Goal: Information Seeking & Learning: Learn about a topic

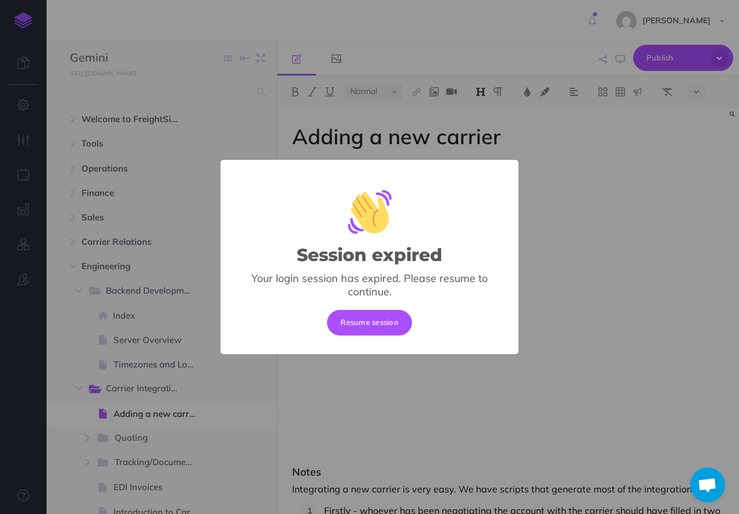
select select "null"
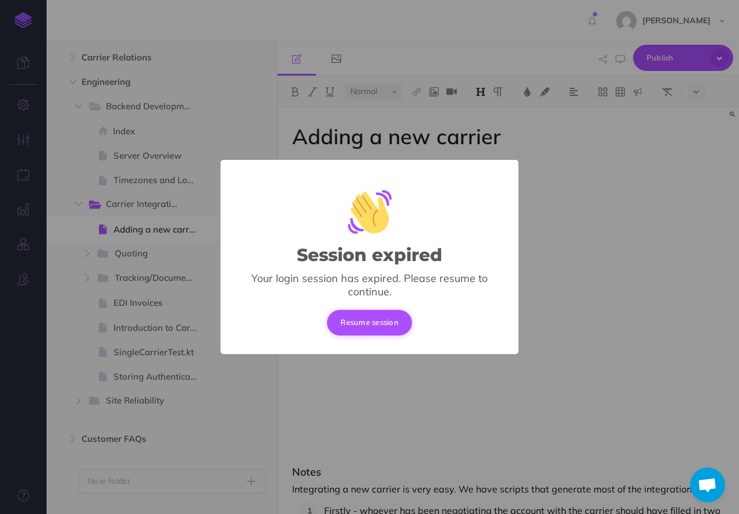
click at [343, 317] on button "Resume session" at bounding box center [369, 323] width 85 height 26
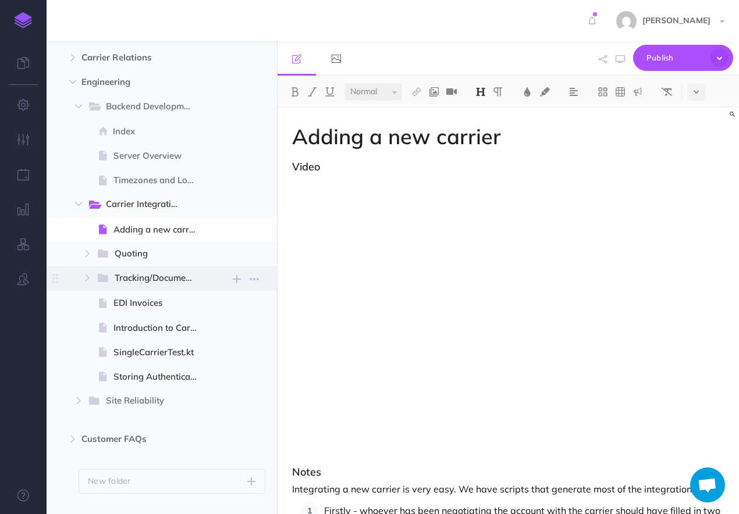
scroll to position [210, 0]
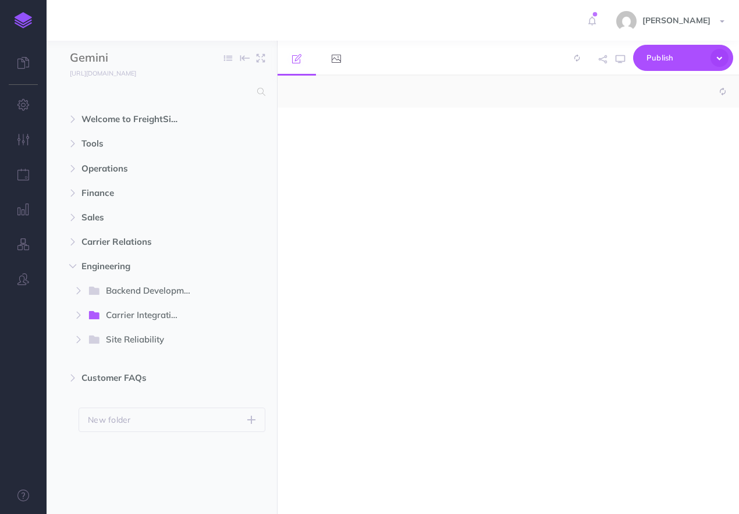
select select "null"
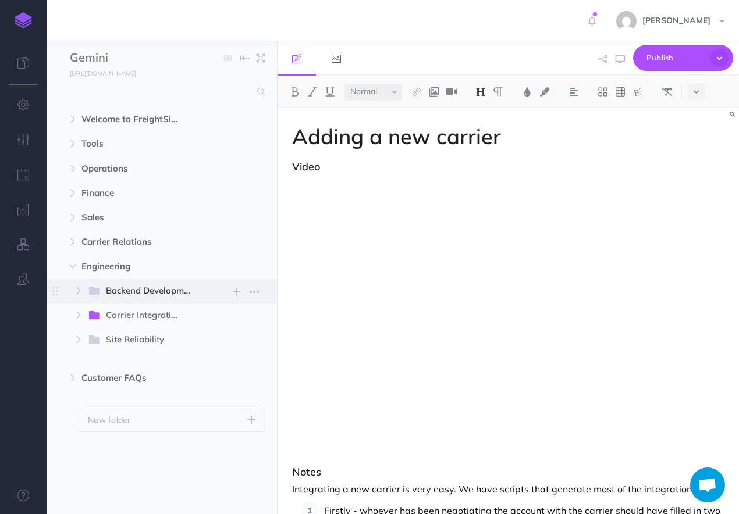
click at [150, 283] on span "Backend Development New folder Add a new folder inside this folder New page Add…" at bounding box center [176, 291] width 178 height 24
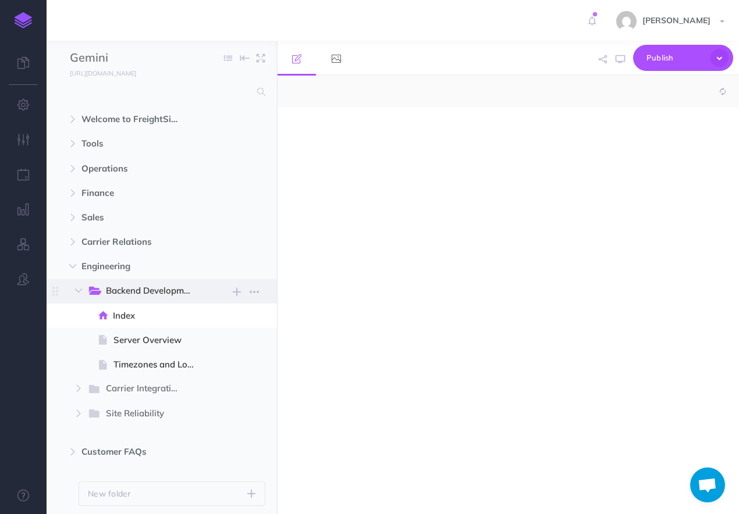
select select "null"
click at [263, 288] on button "button" at bounding box center [254, 291] width 21 height 15
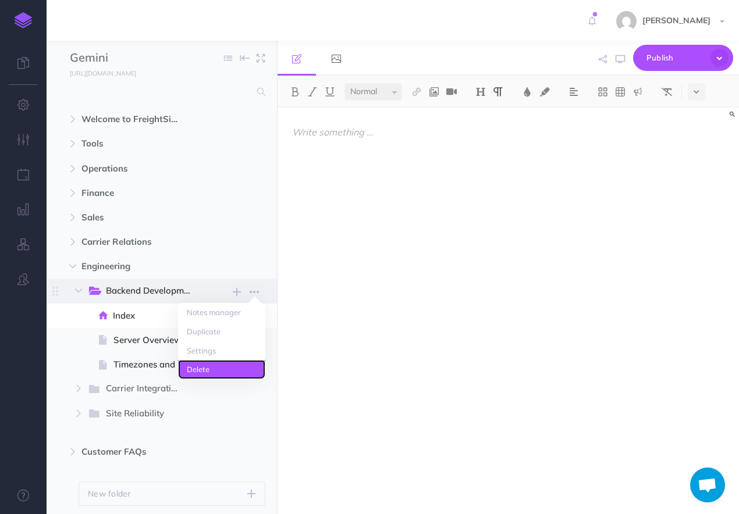
click at [211, 369] on link "Delete" at bounding box center [221, 369] width 87 height 19
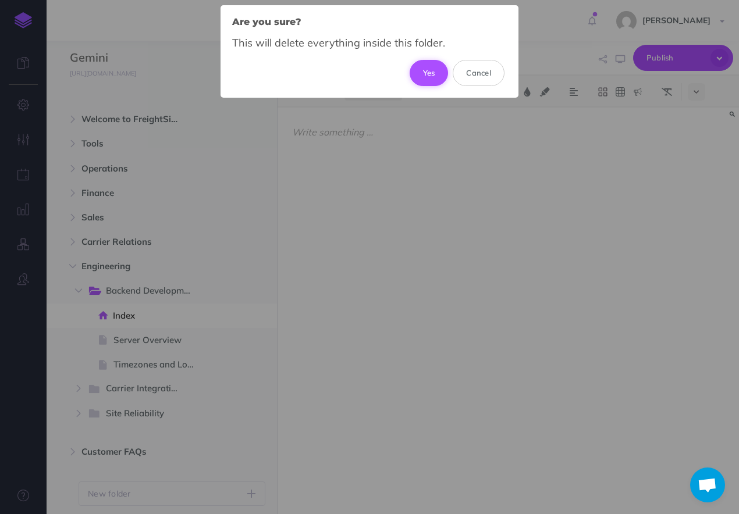
click at [425, 74] on button "Yes" at bounding box center [428, 73] width 39 height 26
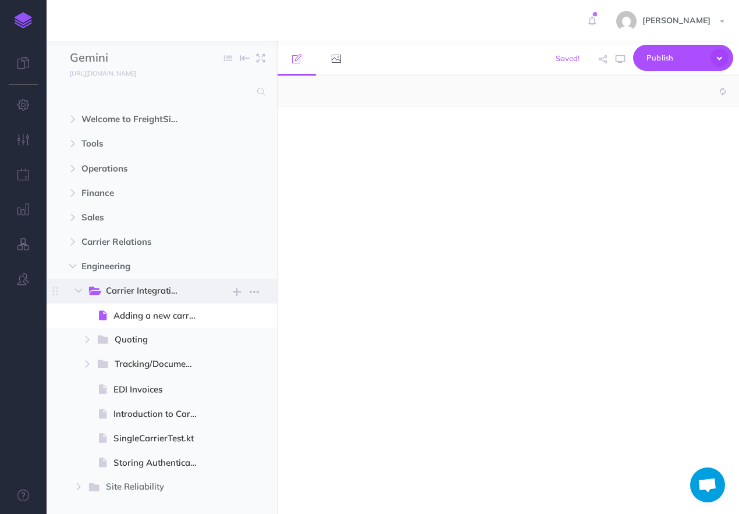
select select "null"
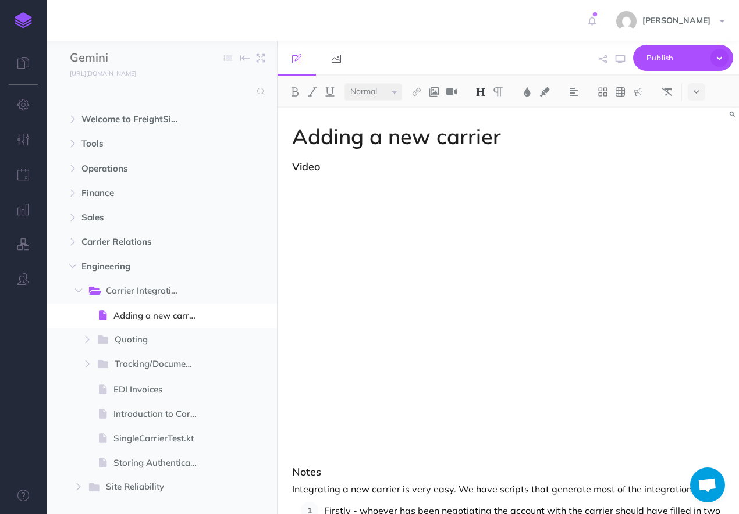
click at [423, 130] on h1 "Adding a new carrier" at bounding box center [508, 136] width 432 height 23
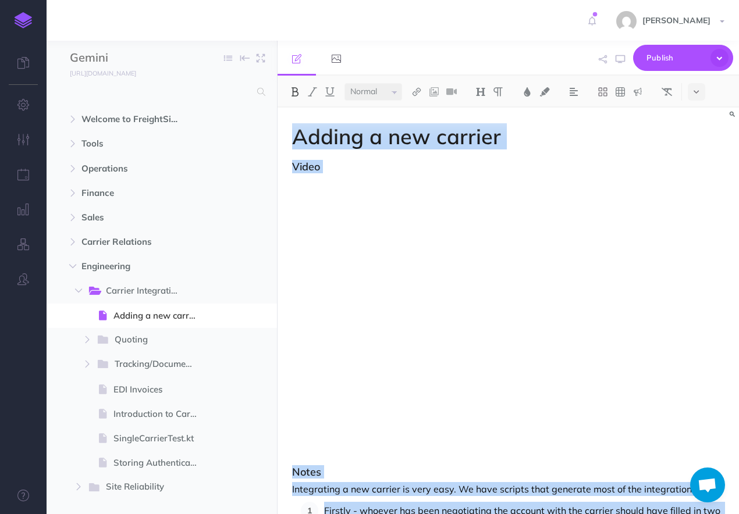
copy div "Adding a new carrier Video Notes Integrating a new carrier is very easy. We hav…"
click at [694, 93] on icon at bounding box center [695, 92] width 5 height 8
click at [696, 325] on button at bounding box center [695, 321] width 17 height 17
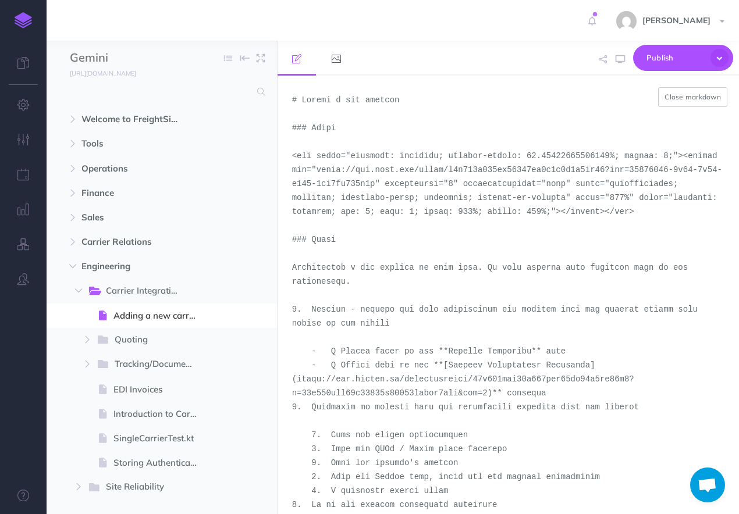
click at [497, 236] on textarea at bounding box center [507, 295] width 461 height 439
click at [138, 338] on span "Quoting" at bounding box center [152, 340] width 75 height 15
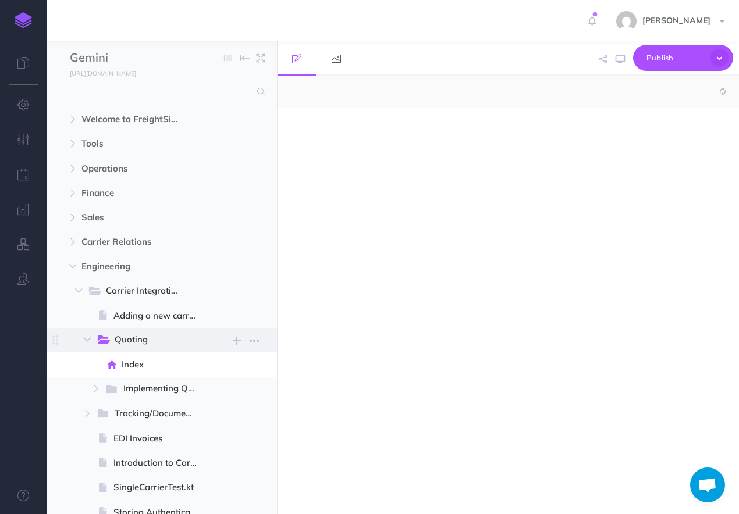
select select "null"
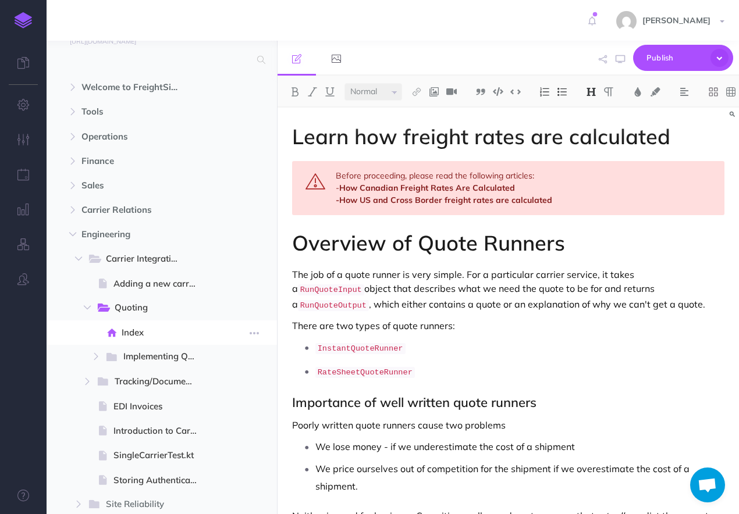
scroll to position [35, 0]
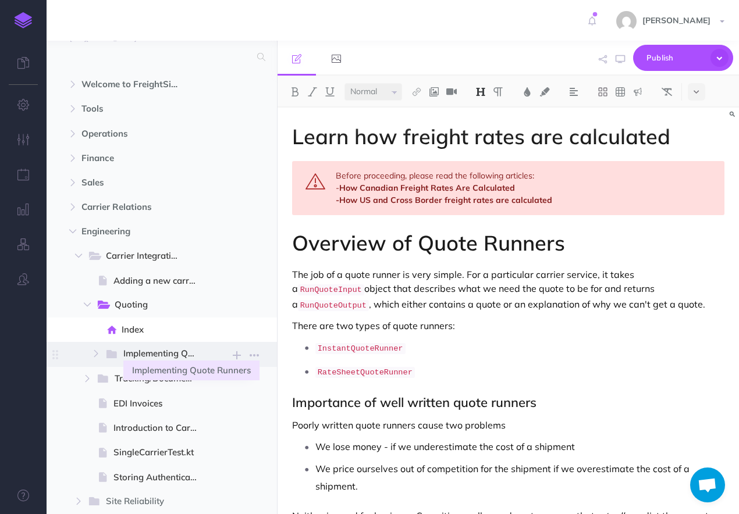
click at [188, 356] on span "Implementing Quote Runners" at bounding box center [165, 354] width 85 height 15
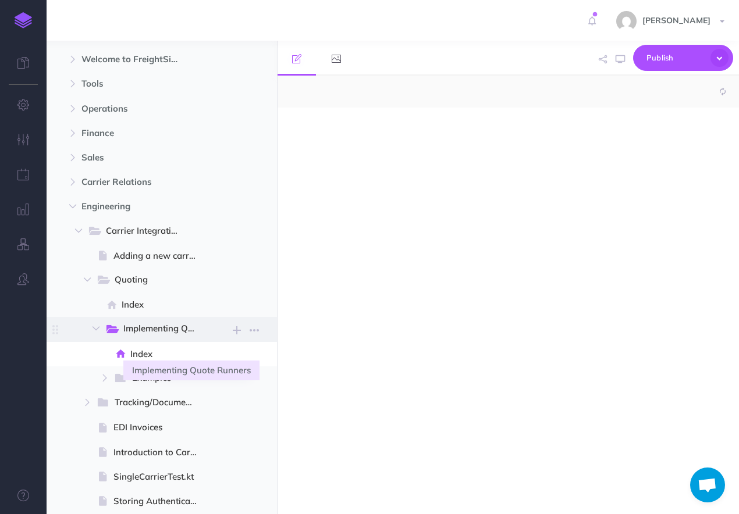
select select "null"
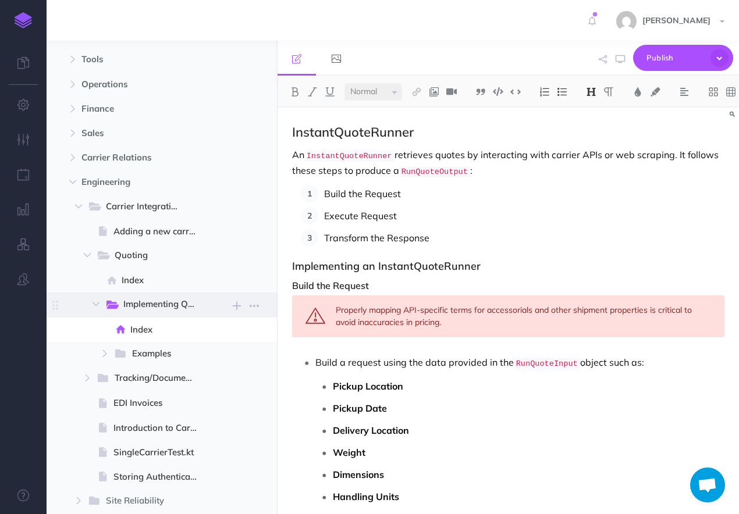
scroll to position [92, 0]
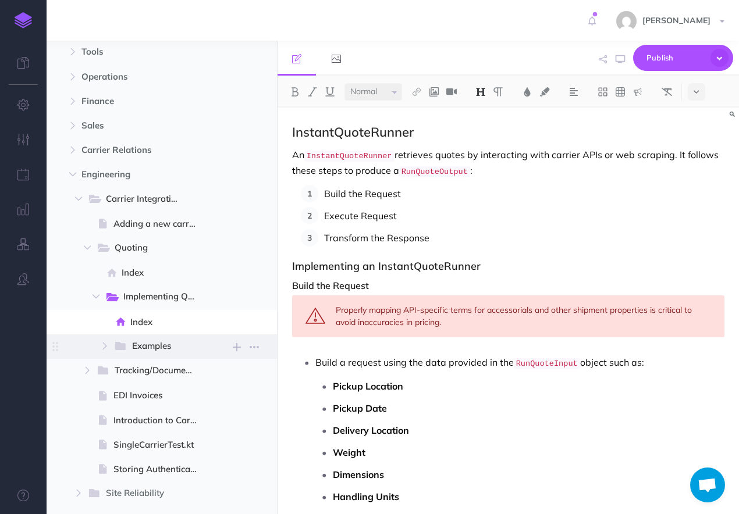
click at [142, 350] on span "Examples" at bounding box center [161, 346] width 58 height 15
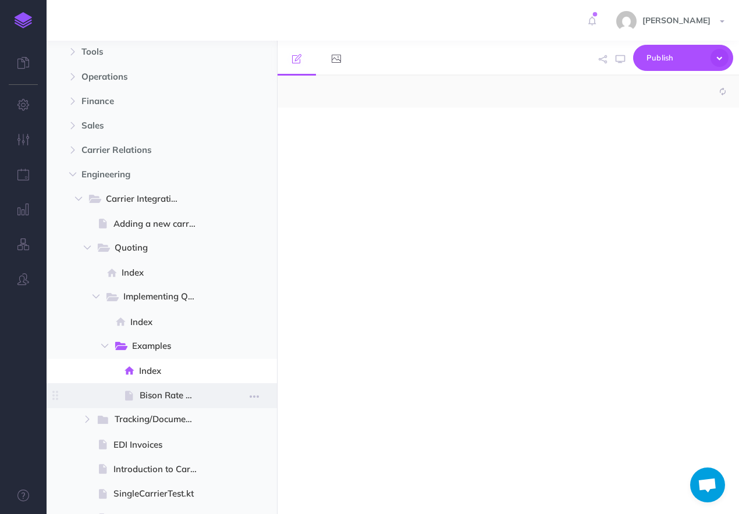
select select "null"
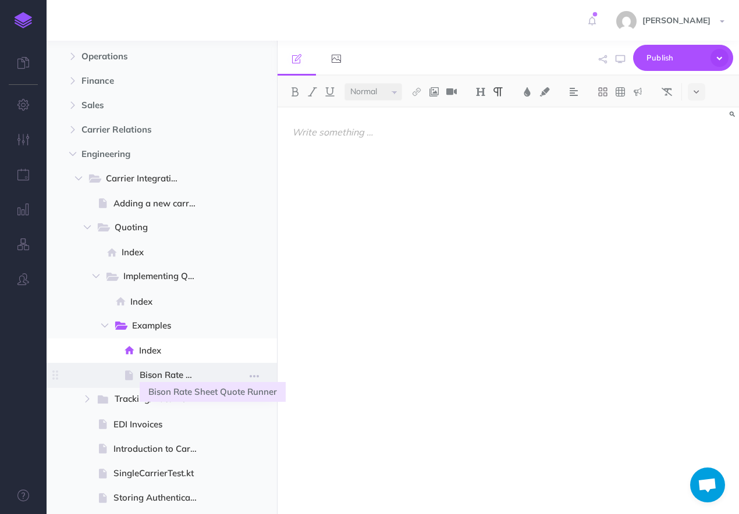
click at [174, 372] on span "Bison Rate Sheet Quote Runner" at bounding box center [173, 375] width 67 height 14
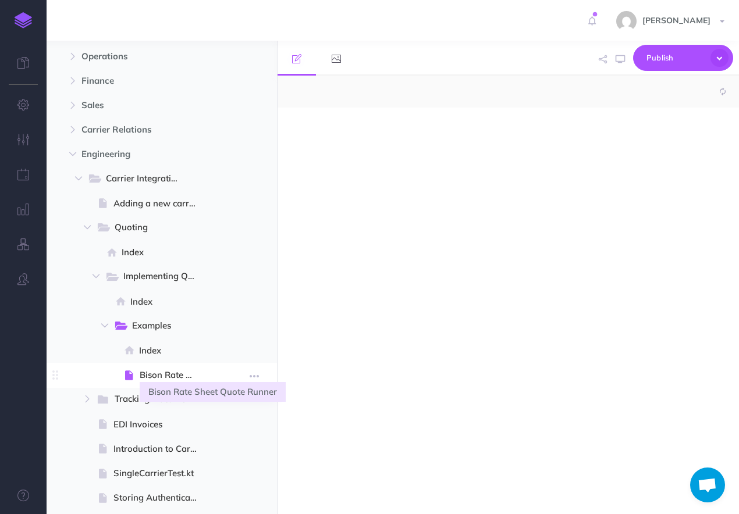
select select "null"
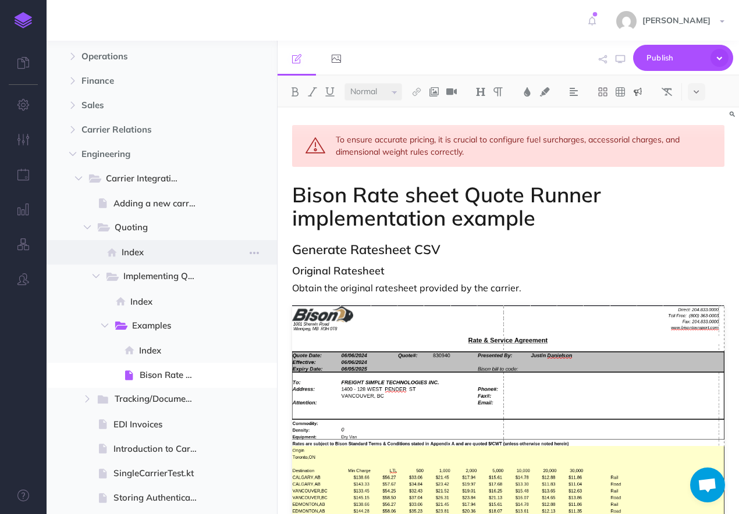
click at [143, 241] on span at bounding box center [162, 252] width 230 height 24
select select "null"
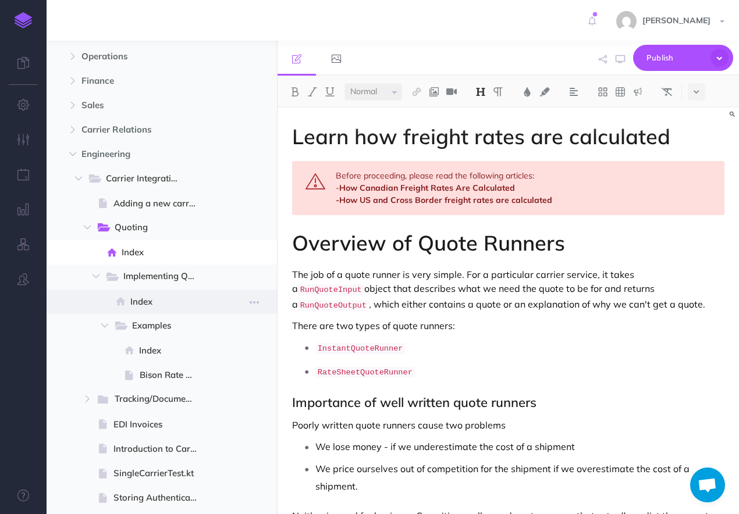
click at [145, 305] on span "Index" at bounding box center [168, 302] width 77 height 14
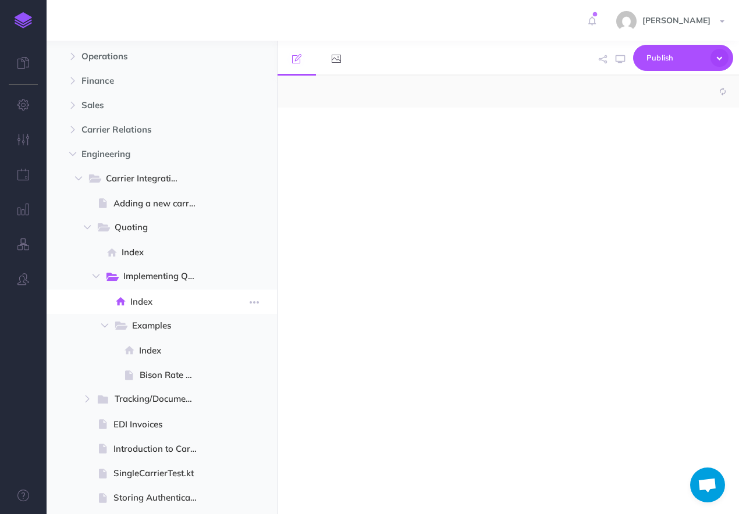
select select "null"
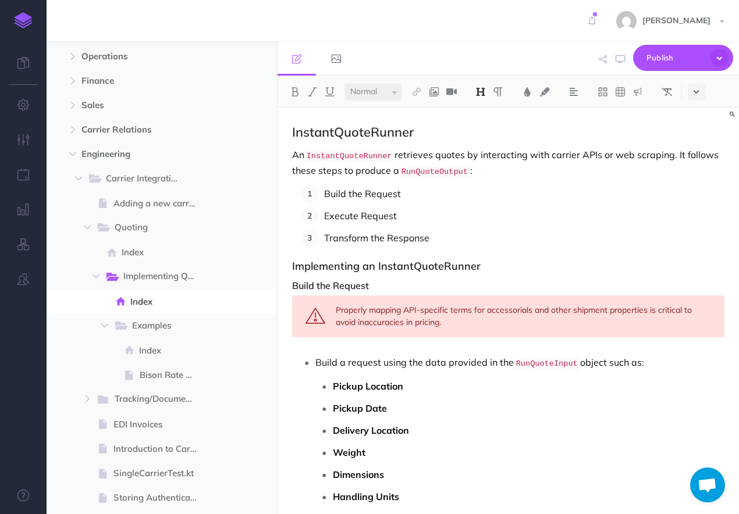
click at [696, 92] on icon at bounding box center [695, 92] width 5 height 8
click at [698, 320] on img at bounding box center [696, 321] width 10 height 6
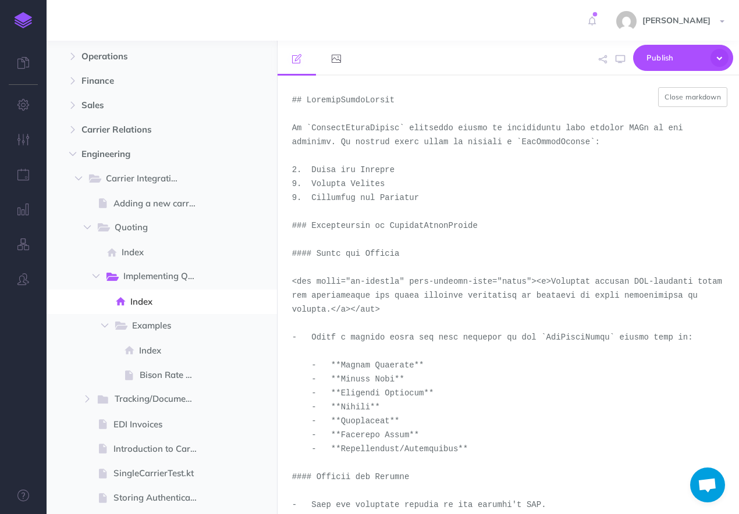
click at [598, 284] on textarea at bounding box center [507, 295] width 461 height 439
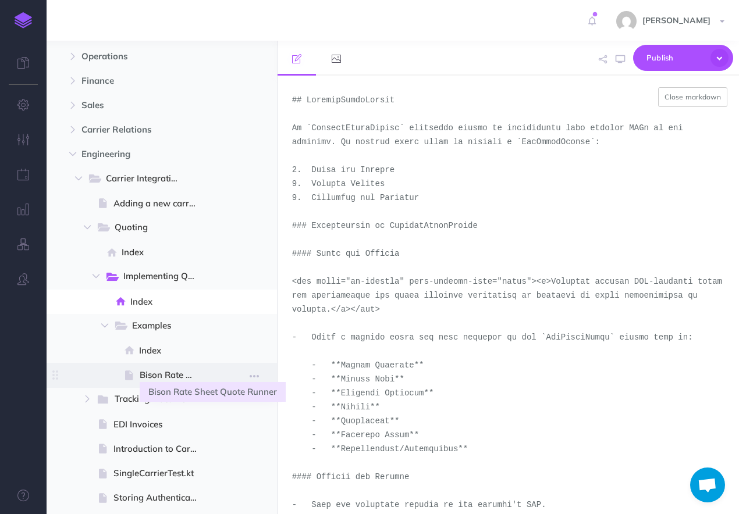
click at [152, 380] on span "Bison Rate Sheet Quote Runner" at bounding box center [173, 375] width 67 height 14
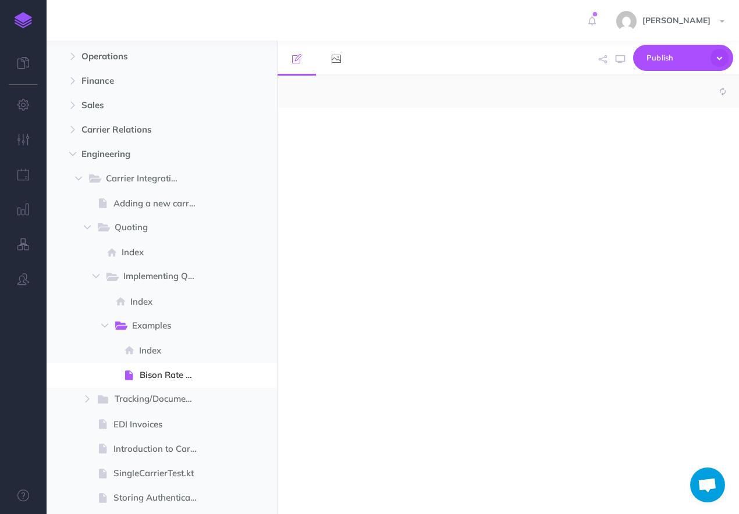
select select "null"
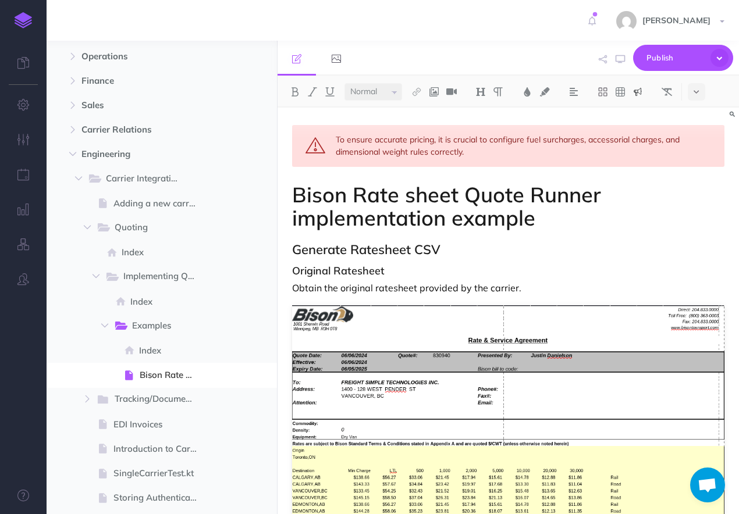
click at [698, 78] on div "Small Normal Large H1 H2 H3 H4" at bounding box center [538, 92] width 523 height 32
click at [698, 91] on icon at bounding box center [695, 92] width 5 height 8
click at [698, 318] on img at bounding box center [696, 321] width 10 height 6
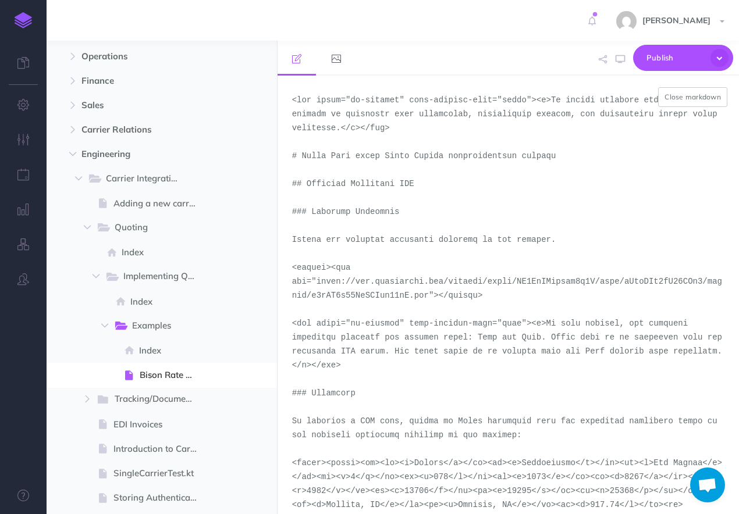
click at [516, 237] on textarea at bounding box center [507, 295] width 461 height 439
click at [434, 206] on textarea at bounding box center [507, 295] width 461 height 439
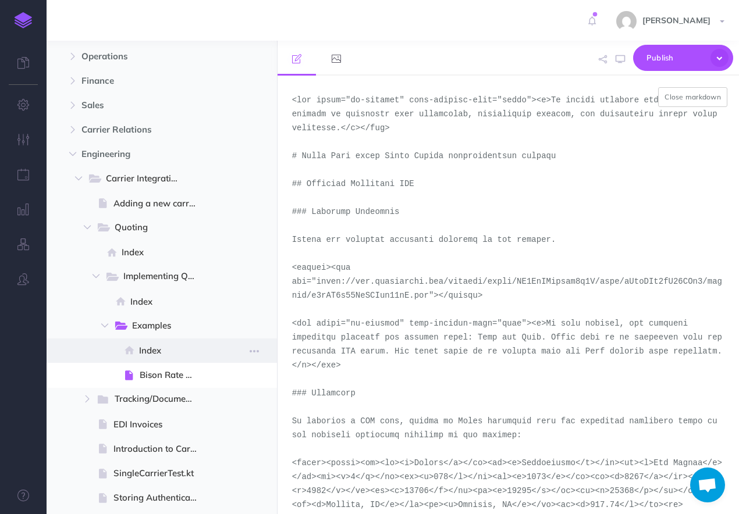
scroll to position [122, 0]
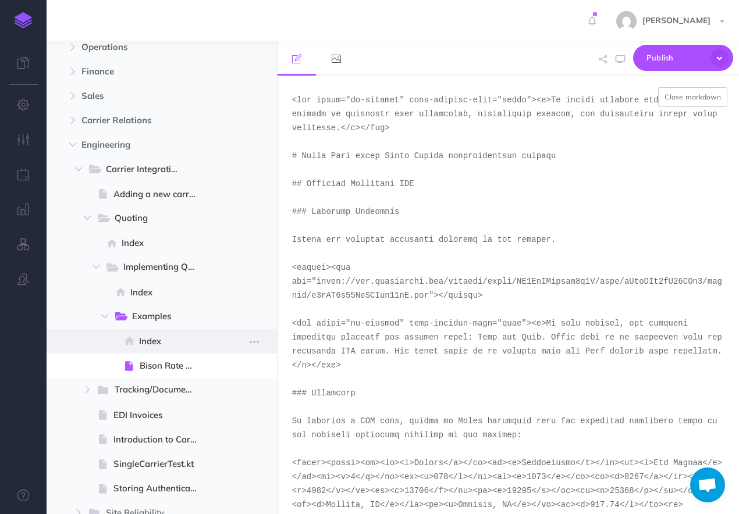
click at [188, 337] on span "Index" at bounding box center [173, 341] width 68 height 14
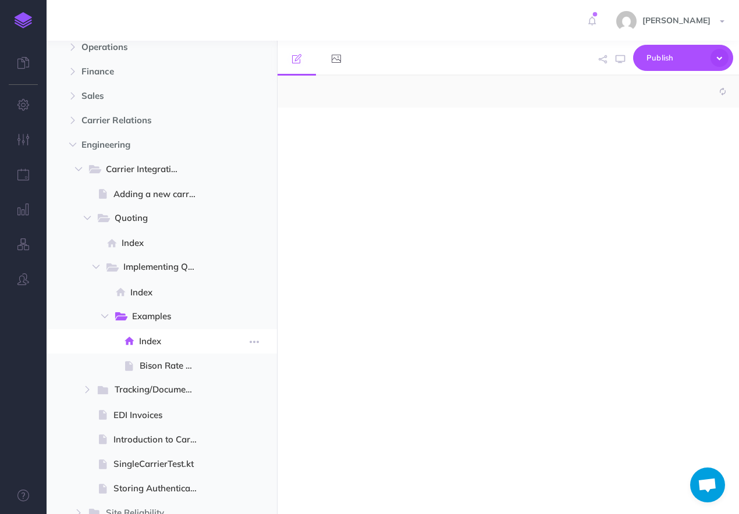
select select "null"
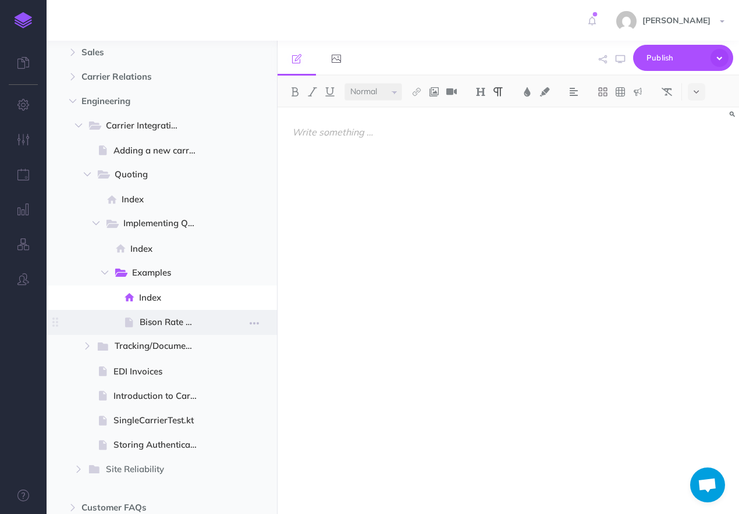
scroll to position [166, 0]
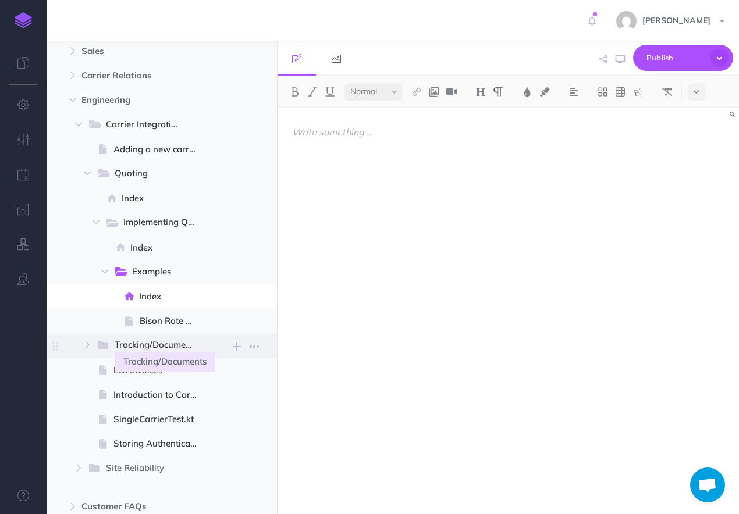
click at [165, 350] on span "Tracking/Documents" at bounding box center [158, 345] width 87 height 15
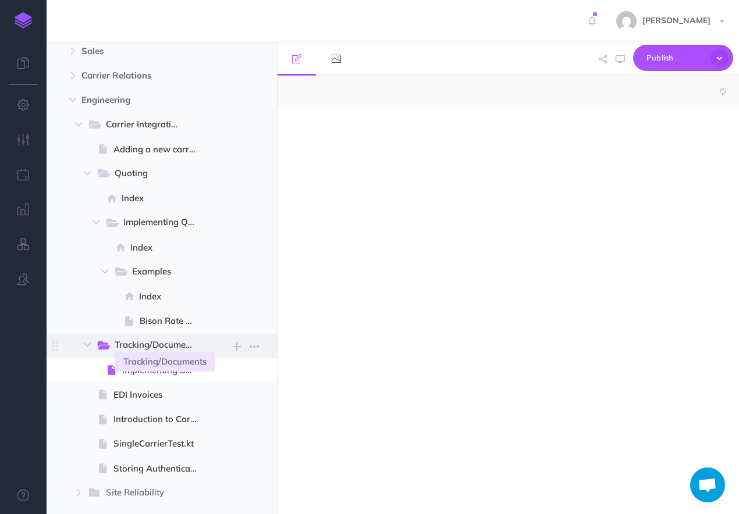
select select "null"
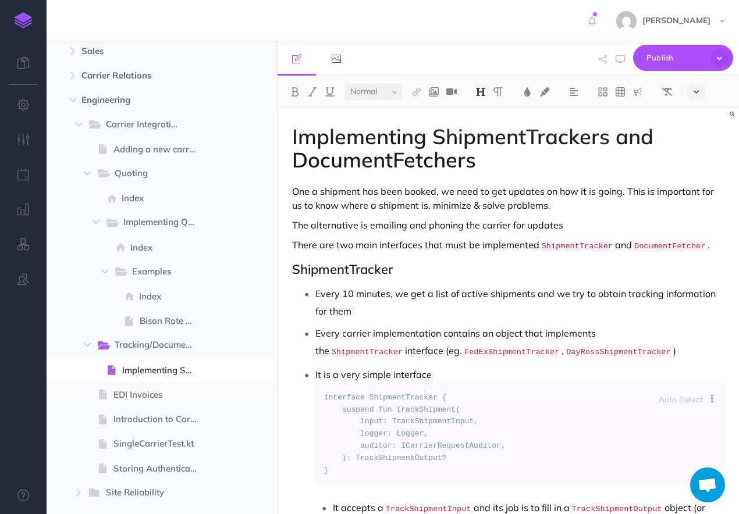
click at [699, 97] on button at bounding box center [695, 91] width 17 height 17
click at [697, 320] on img at bounding box center [696, 321] width 10 height 6
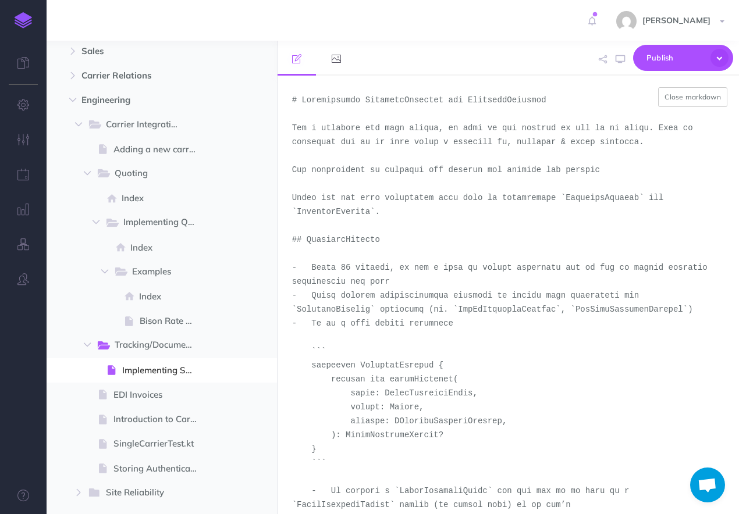
click at [529, 280] on textarea at bounding box center [507, 295] width 461 height 439
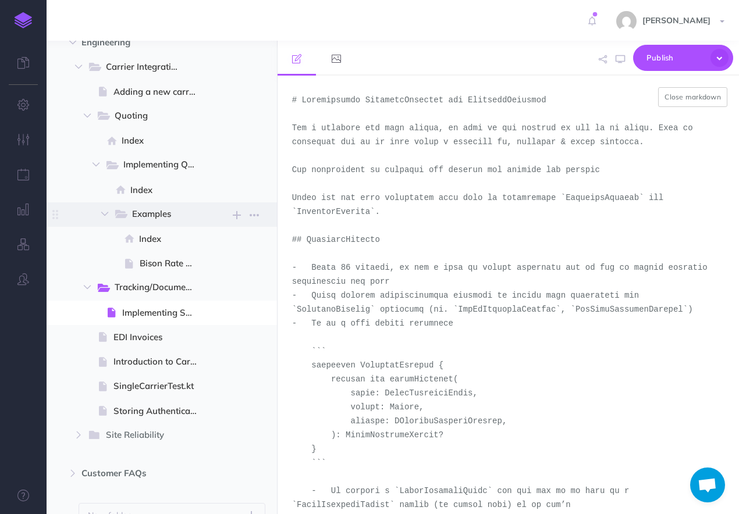
scroll to position [231, 0]
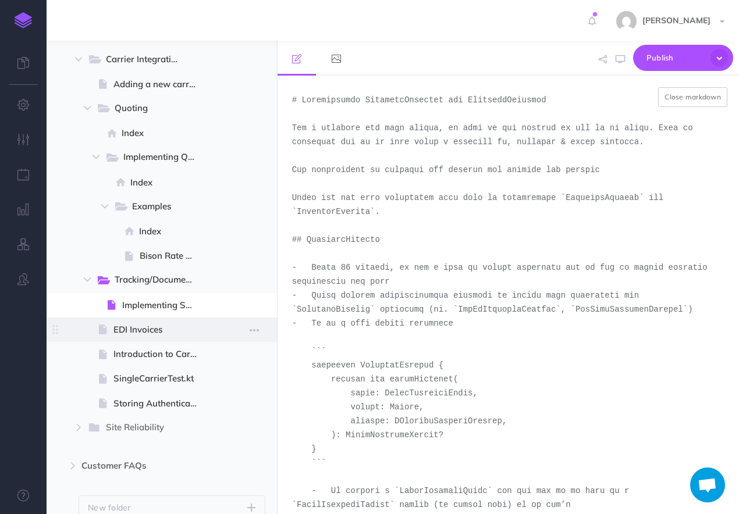
click at [144, 329] on span "EDI Invoices" at bounding box center [160, 330] width 94 height 14
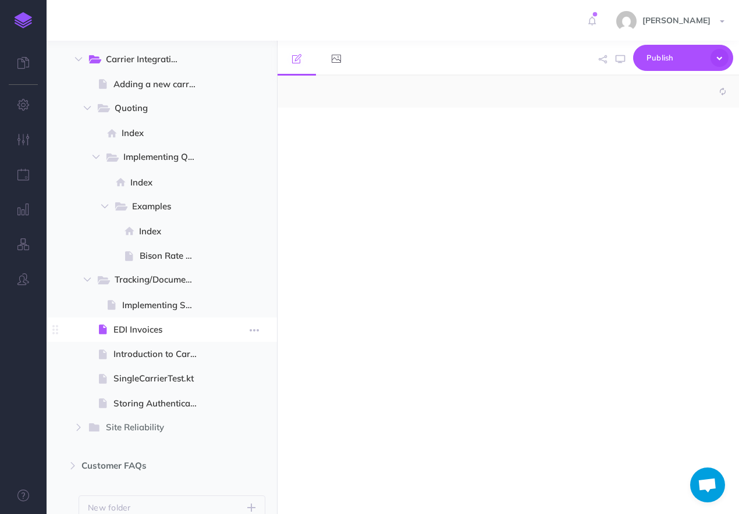
select select "null"
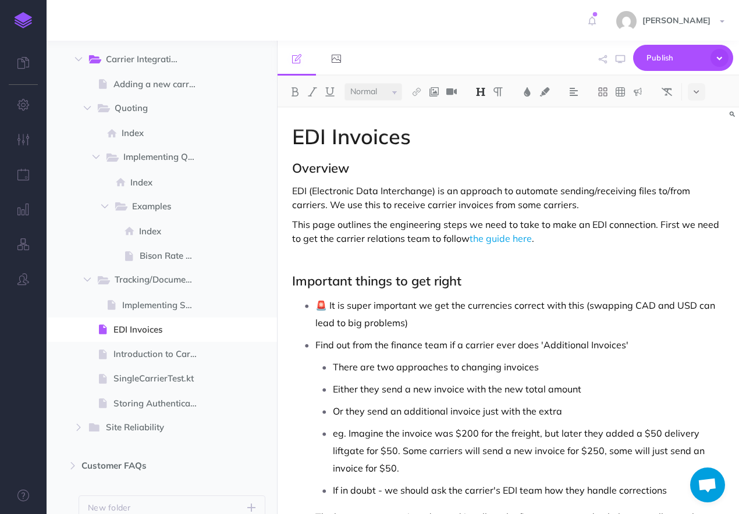
click at [632, 173] on h2 "Overview" at bounding box center [508, 168] width 432 height 14
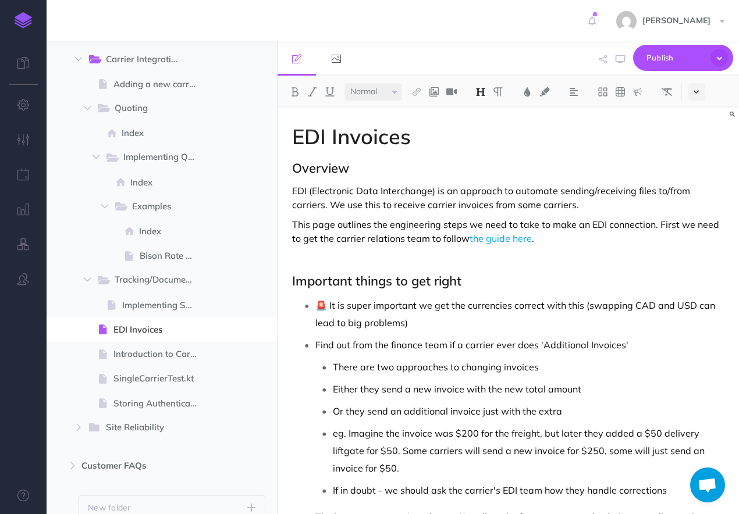
click at [698, 96] on icon at bounding box center [695, 92] width 5 height 8
click at [695, 318] on img at bounding box center [696, 321] width 10 height 6
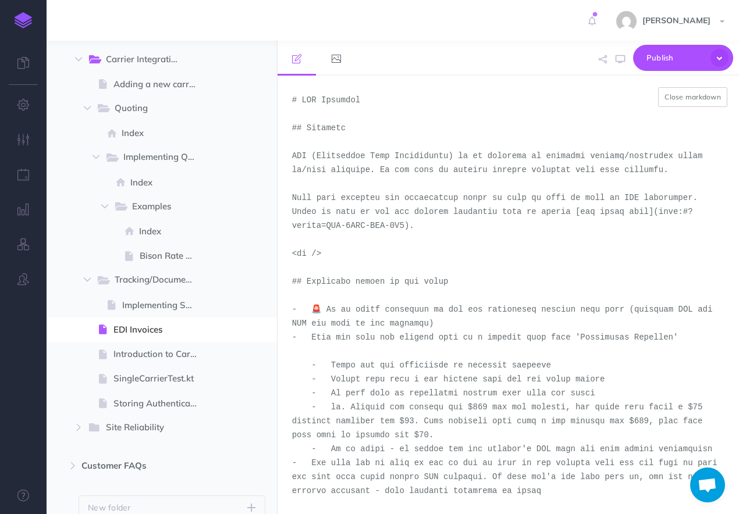
click at [464, 230] on textarea at bounding box center [507, 295] width 461 height 439
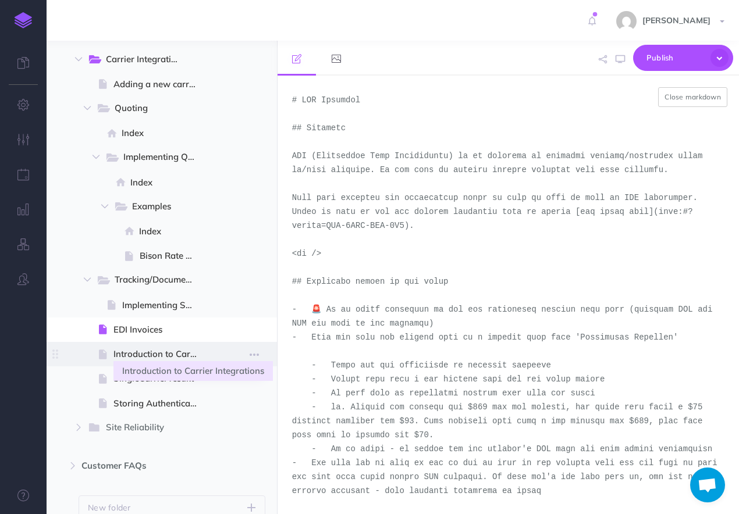
click at [163, 351] on span "Introduction to Carrier Integrations" at bounding box center [160, 354] width 94 height 14
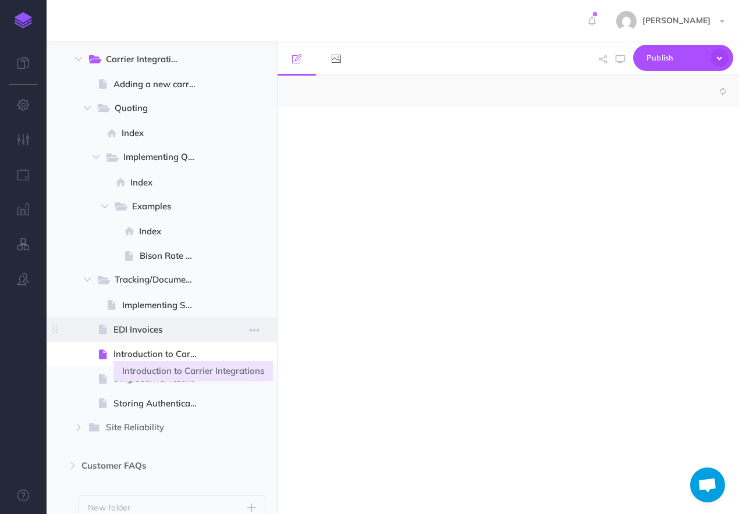
select select "null"
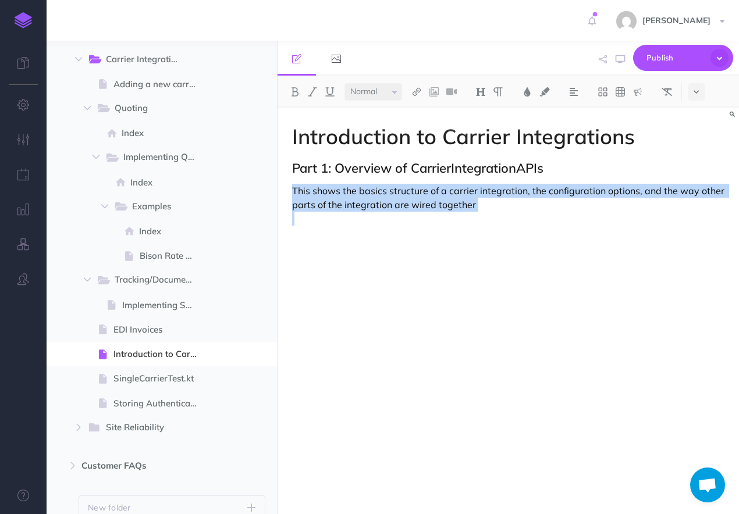
click at [533, 227] on div "Introduction to Carrier Integrations Part 1: Overview of CarrierIntegrationAPIs…" at bounding box center [507, 329] width 461 height 442
click at [701, 91] on button at bounding box center [695, 91] width 17 height 17
click at [693, 319] on img at bounding box center [696, 321] width 10 height 6
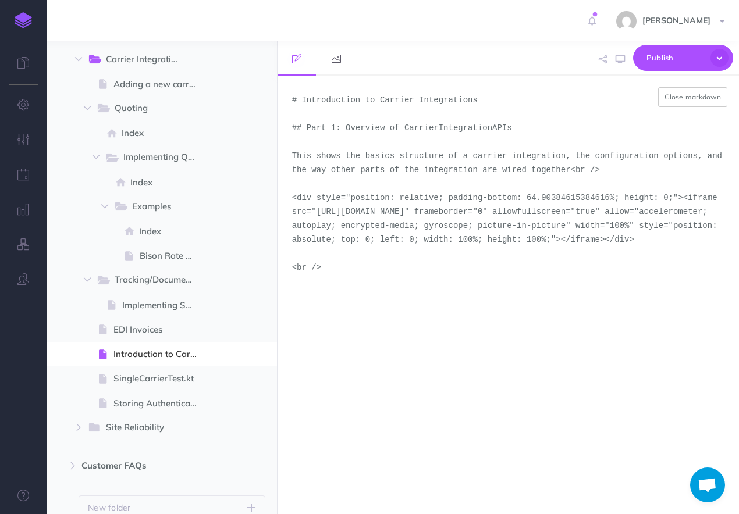
click at [487, 269] on textarea "# Introduction to Carrier Integrations ## Part 1: Overview of CarrierIntegratio…" at bounding box center [507, 295] width 461 height 439
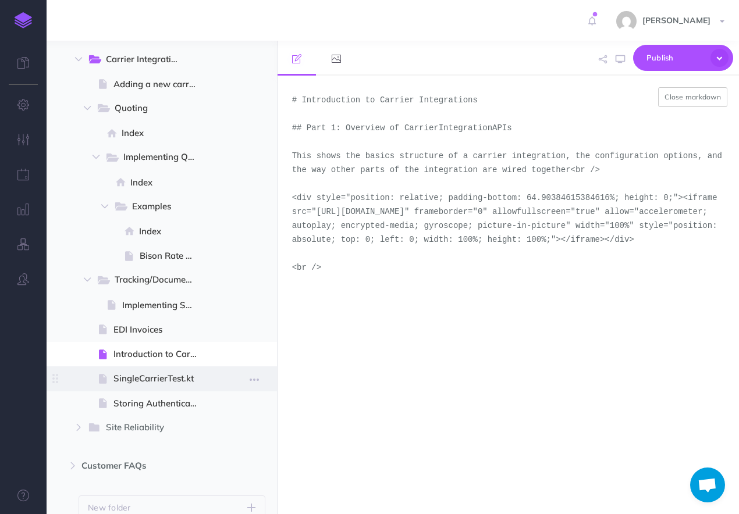
click at [132, 377] on span "SingleCarrierTest.kt" at bounding box center [160, 379] width 94 height 14
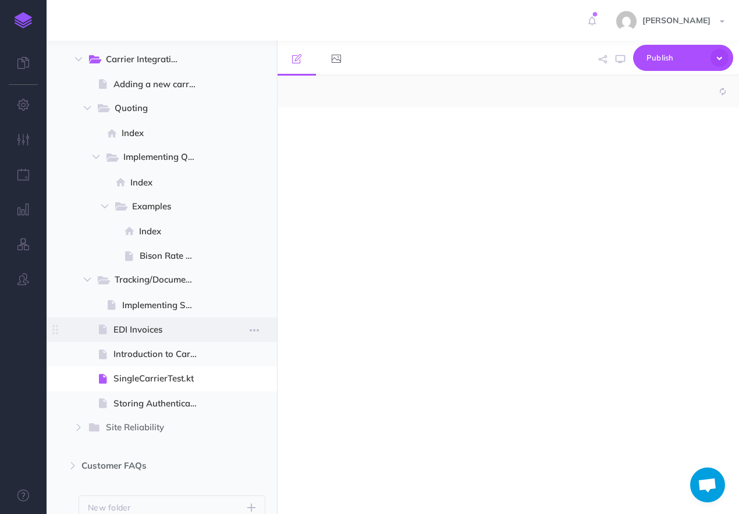
select select "null"
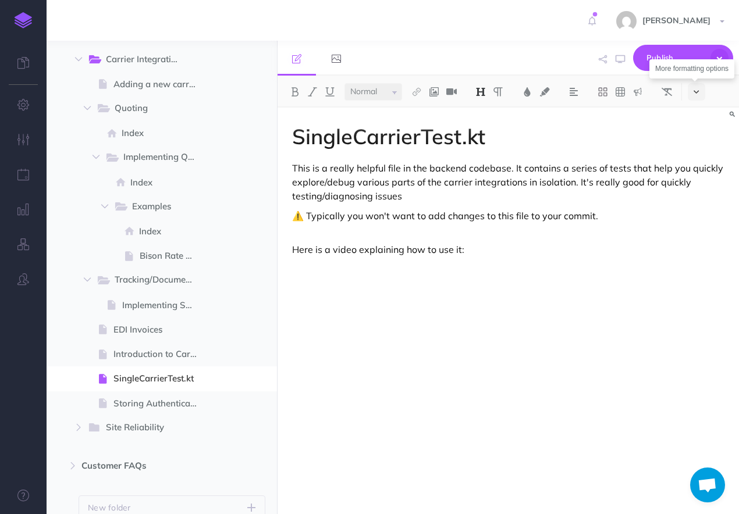
click at [704, 91] on button at bounding box center [695, 91] width 17 height 17
click at [697, 318] on img at bounding box center [696, 321] width 10 height 6
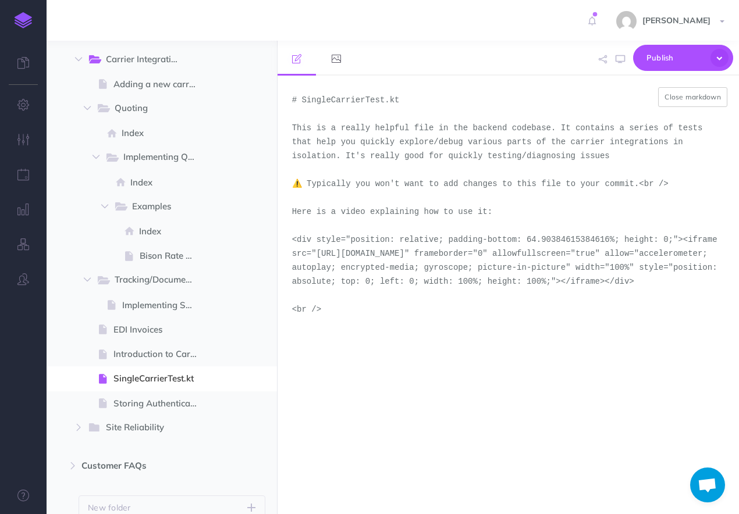
click at [475, 164] on textarea "# SingleCarrierTest.kt This is a really helpful file in the backend codebase. I…" at bounding box center [507, 295] width 461 height 439
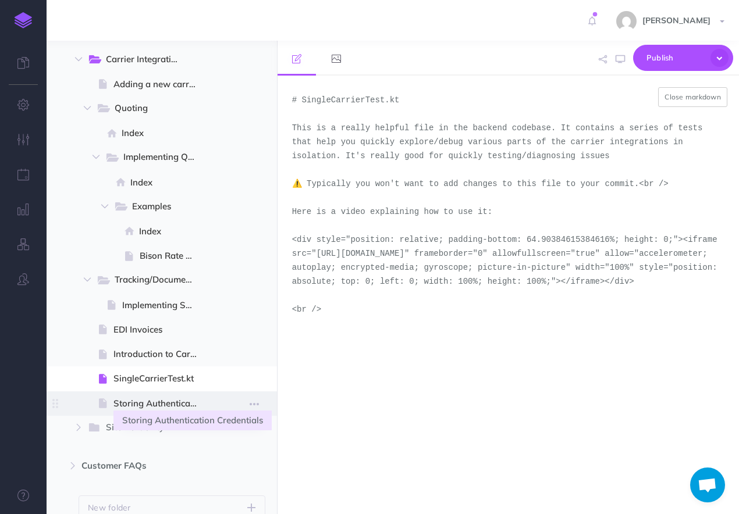
click at [167, 404] on span "Storing Authentication Credentials" at bounding box center [160, 404] width 94 height 14
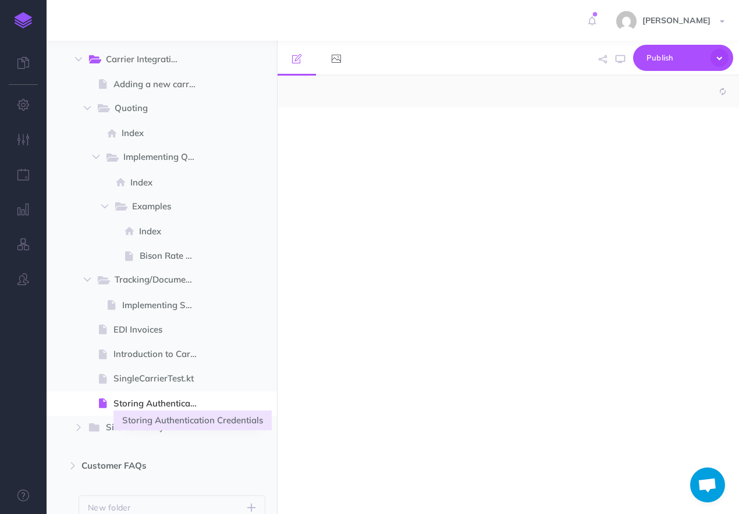
select select "null"
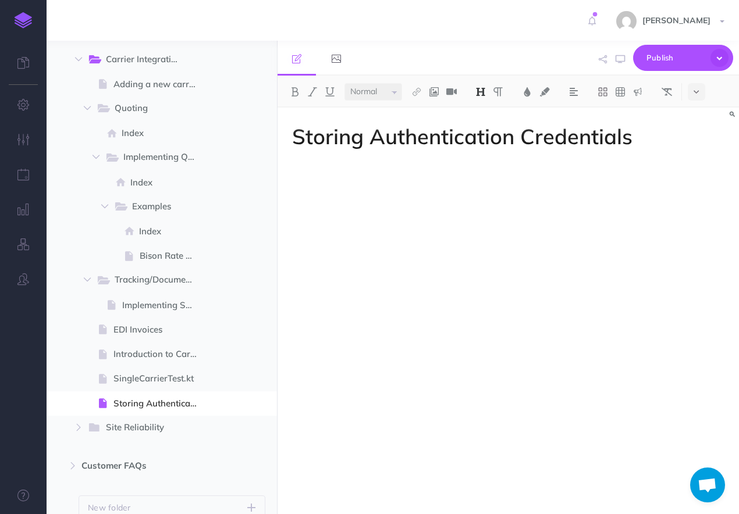
click at [476, 143] on h1 "Storing Authentication Credentials" at bounding box center [508, 136] width 432 height 23
click at [123, 438] on span "Site Reliability New folder Add a new folder inside this folder New page Add a …" at bounding box center [176, 428] width 178 height 24
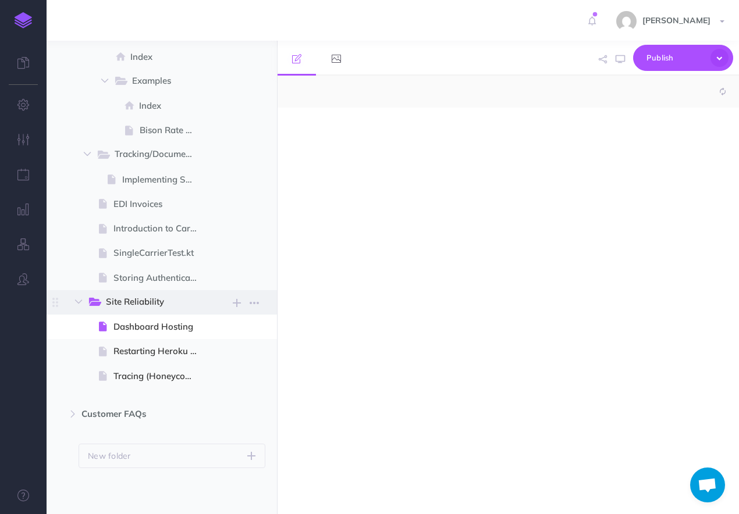
select select "null"
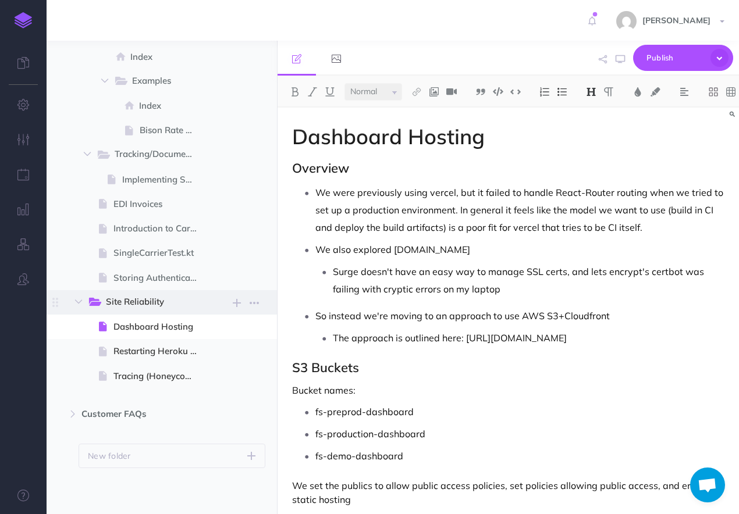
scroll to position [358, 0]
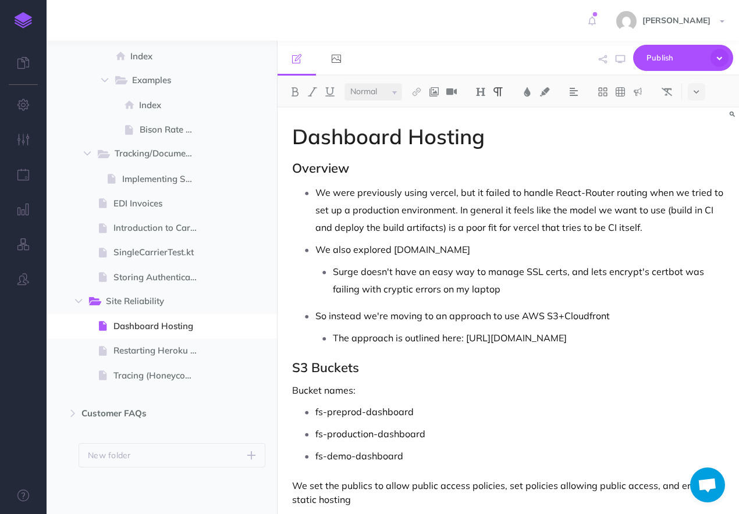
click at [548, 245] on p "We also explored [DOMAIN_NAME]" at bounding box center [519, 249] width 409 height 17
click at [698, 90] on icon at bounding box center [695, 92] width 5 height 8
click at [697, 323] on img at bounding box center [696, 321] width 10 height 6
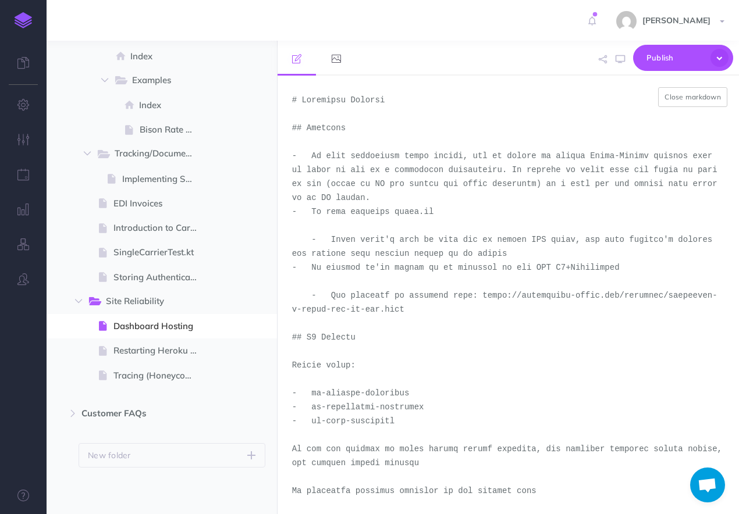
click at [457, 283] on textarea at bounding box center [507, 295] width 461 height 439
click at [176, 350] on span "Restarting Heroku Dynos" at bounding box center [160, 351] width 94 height 14
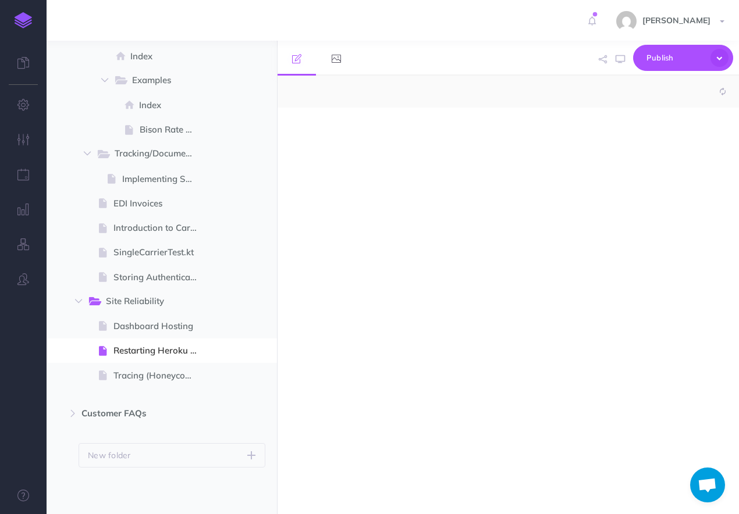
select select "null"
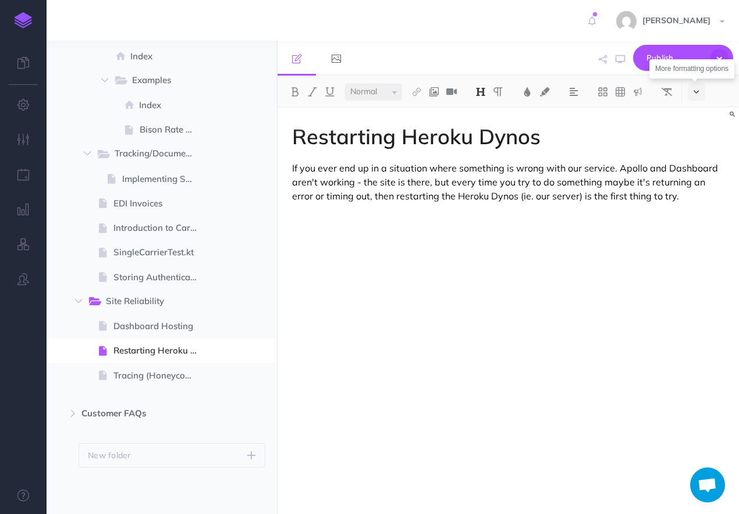
click at [694, 92] on icon at bounding box center [695, 92] width 5 height 8
click at [699, 320] on img at bounding box center [696, 321] width 10 height 6
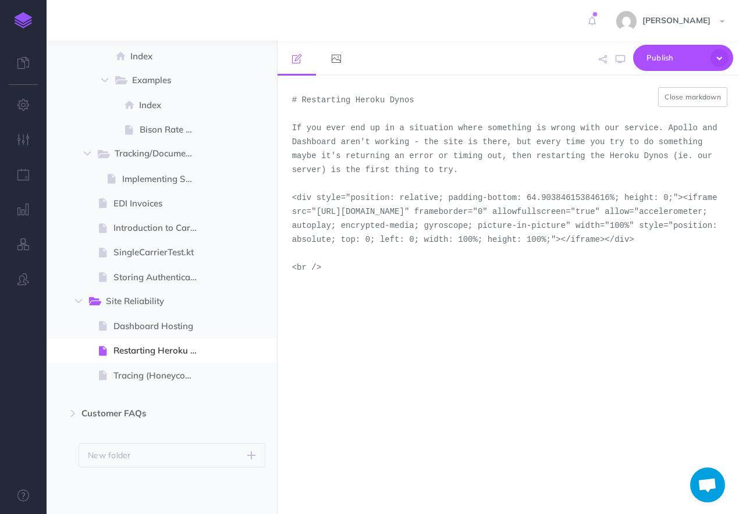
click at [480, 181] on textarea "# Restarting Heroku Dynos If you ever end up in a situation where something is …" at bounding box center [507, 295] width 461 height 439
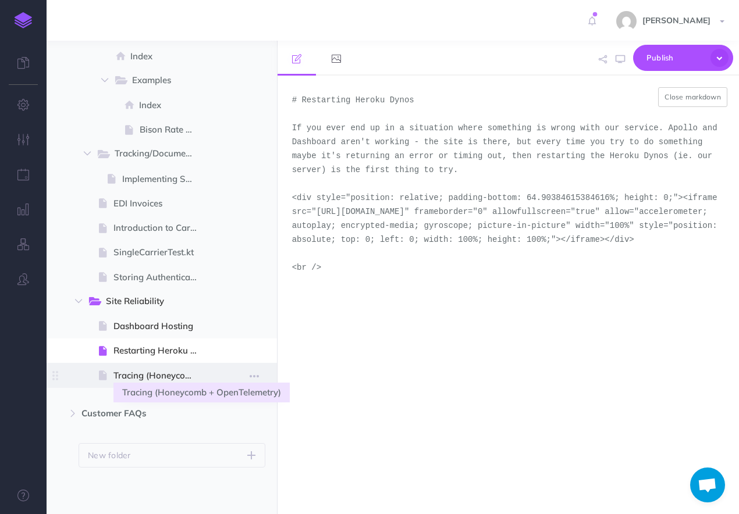
click at [149, 376] on span "Tracing (Honeycomb + OpenTelemetry)" at bounding box center [160, 376] width 94 height 14
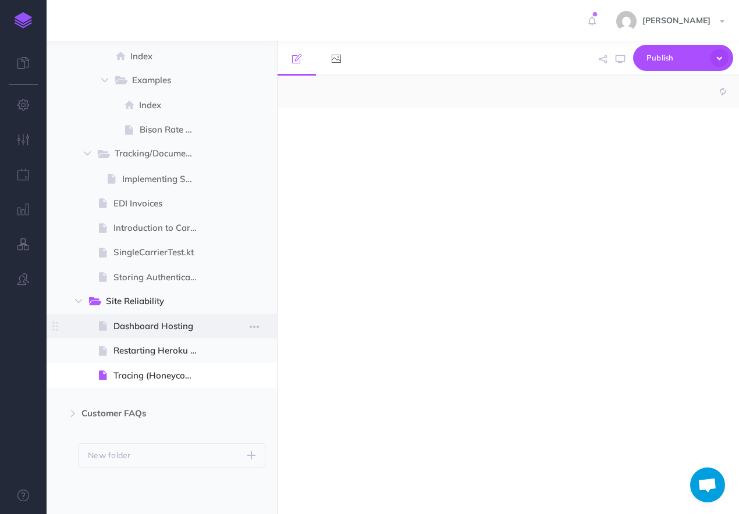
select select "null"
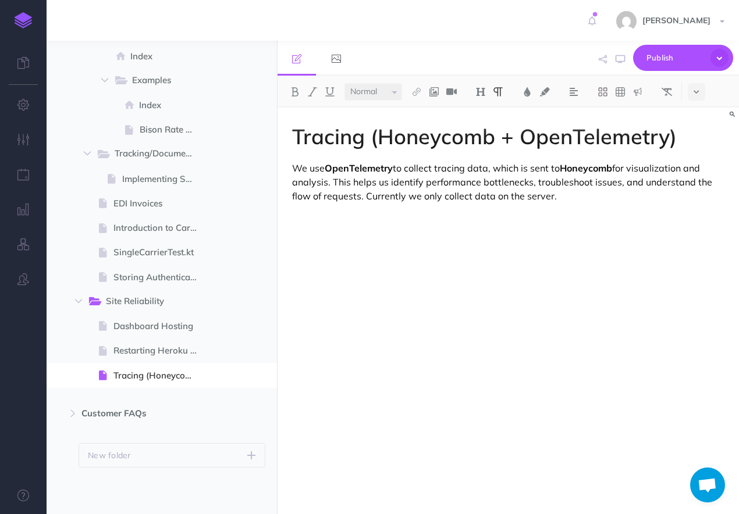
click at [599, 223] on div "Tracing (Honeycomb + OpenTelemetry) We use OpenTelemetry to collect tracing dat…" at bounding box center [507, 305] width 461 height 395
click at [695, 88] on icon at bounding box center [695, 92] width 5 height 8
click at [696, 320] on img at bounding box center [696, 321] width 10 height 6
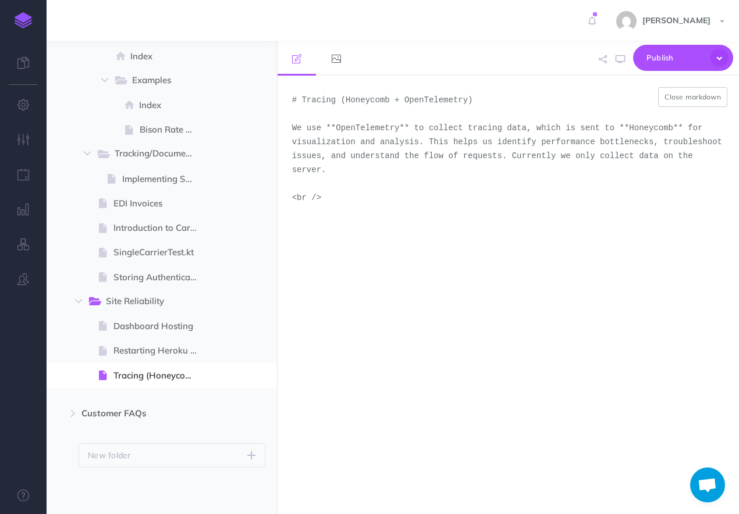
click at [471, 222] on textarea "# Tracing (Honeycomb + OpenTelemetry) We use **OpenTelemetry** to collect traci…" at bounding box center [507, 295] width 461 height 439
